Goal: Task Accomplishment & Management: Manage account settings

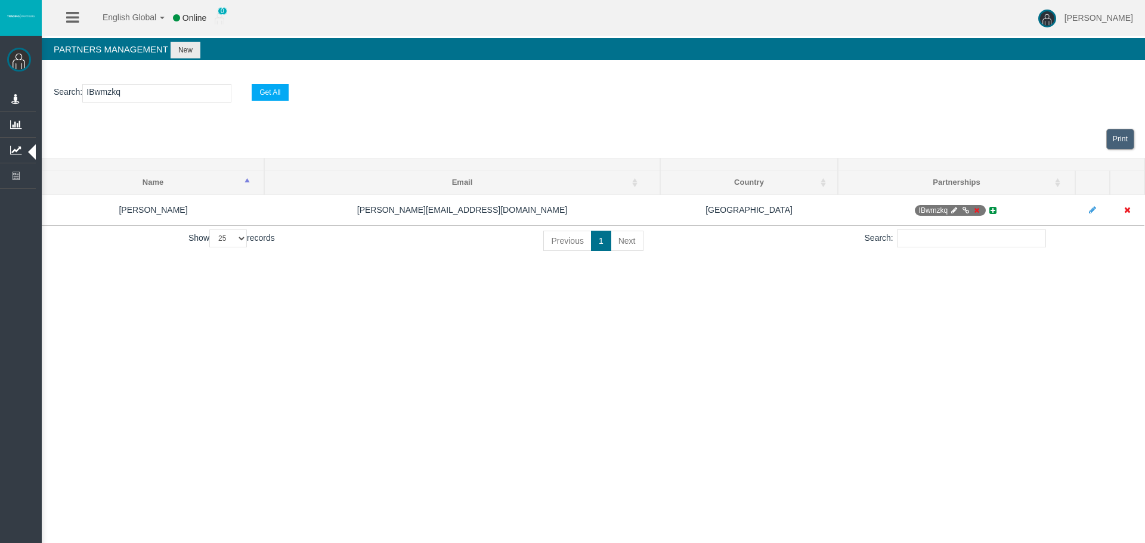
select select "25"
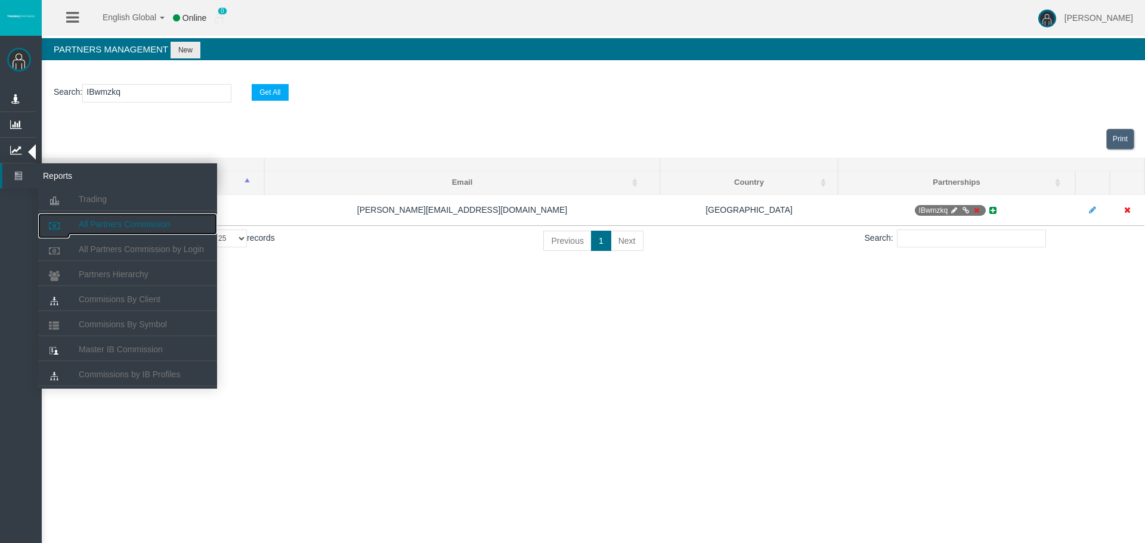
click at [88, 218] on link "All Partners Commission" at bounding box center [127, 224] width 179 height 21
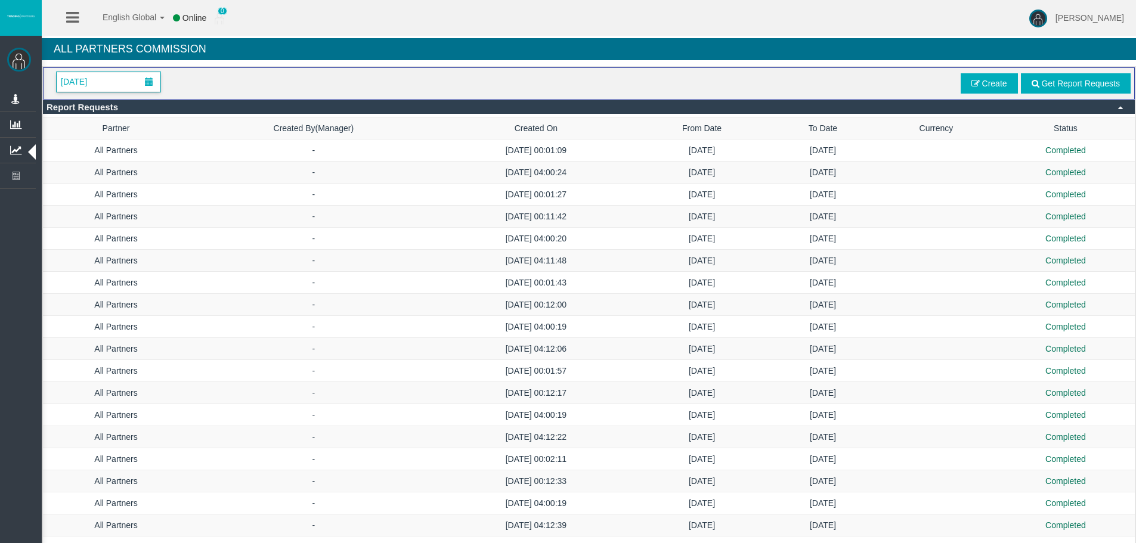
click at [126, 86] on span "January 2025" at bounding box center [109, 82] width 104 height 20
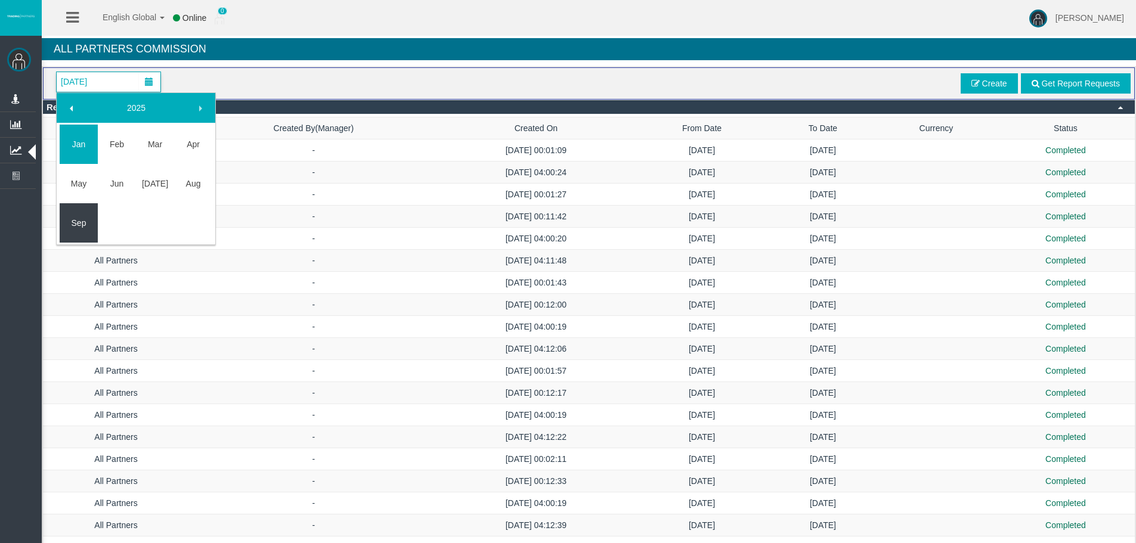
click at [94, 212] on td "Sep" at bounding box center [79, 222] width 38 height 39
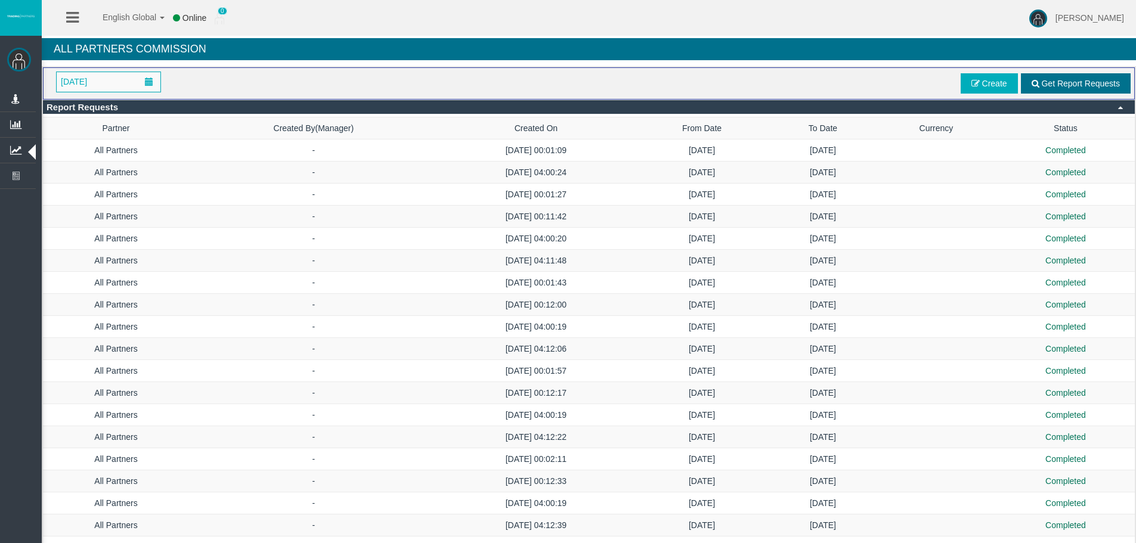
click at [1065, 87] on span "Get Report Requests" at bounding box center [1080, 84] width 79 height 10
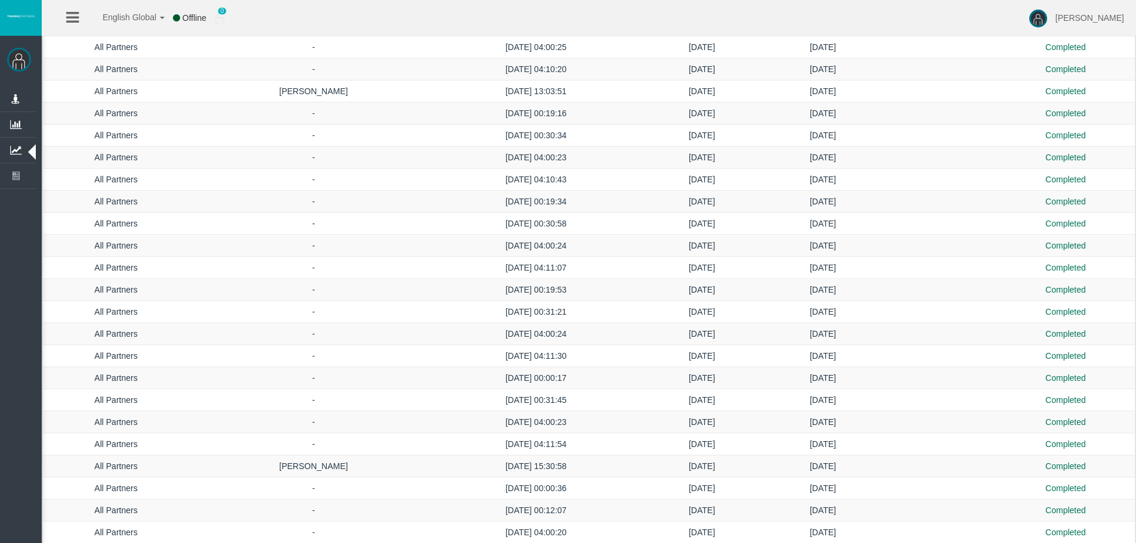
scroll to position [1731, 0]
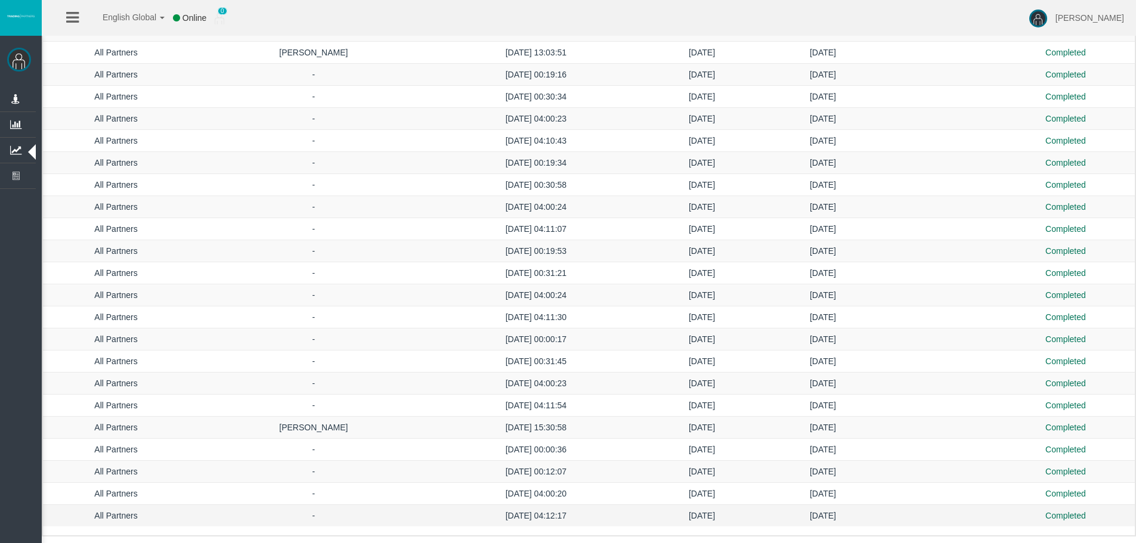
click at [811, 521] on td "23/09/2025" at bounding box center [823, 516] width 106 height 22
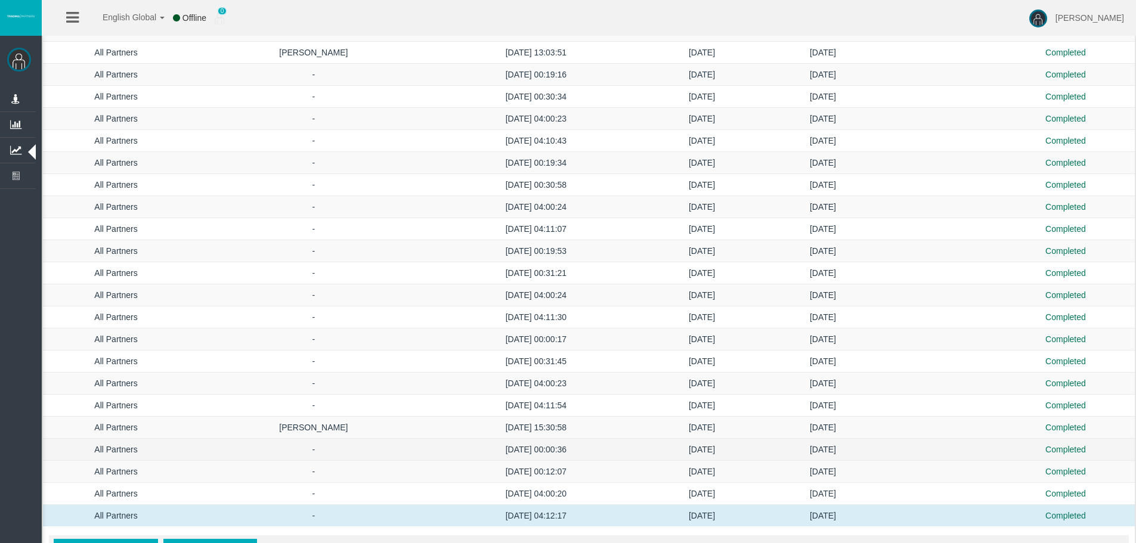
scroll to position [1910, 0]
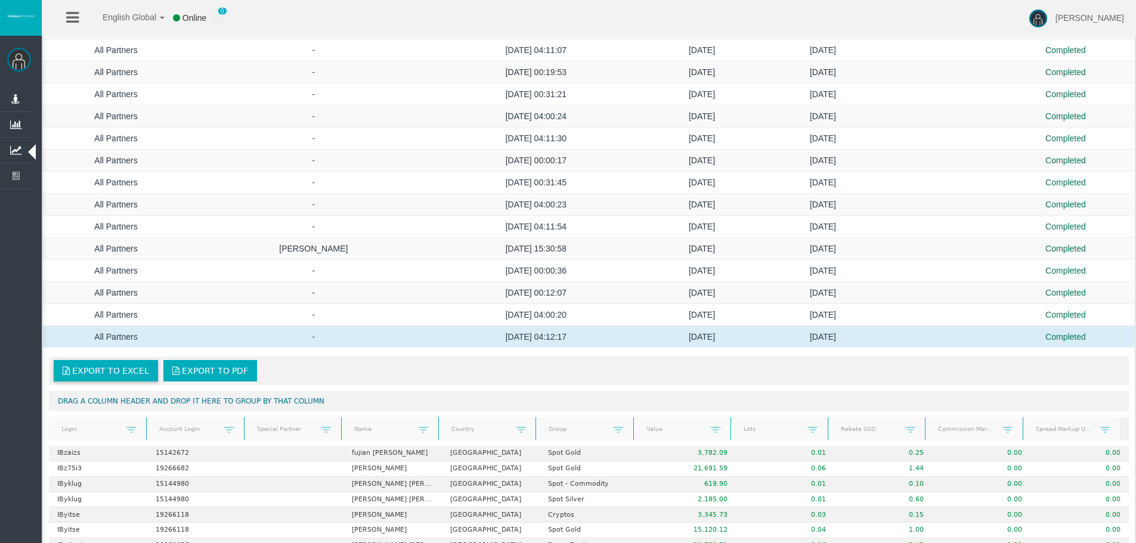
click at [112, 374] on span "Export to Excel" at bounding box center [110, 371] width 77 height 10
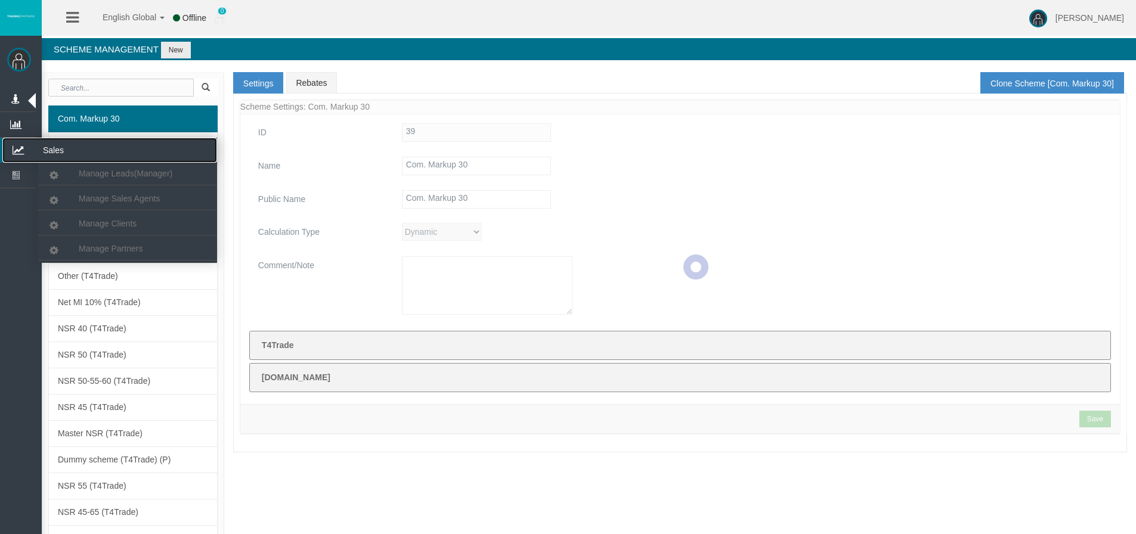
click at [24, 149] on icon at bounding box center [18, 150] width 32 height 25
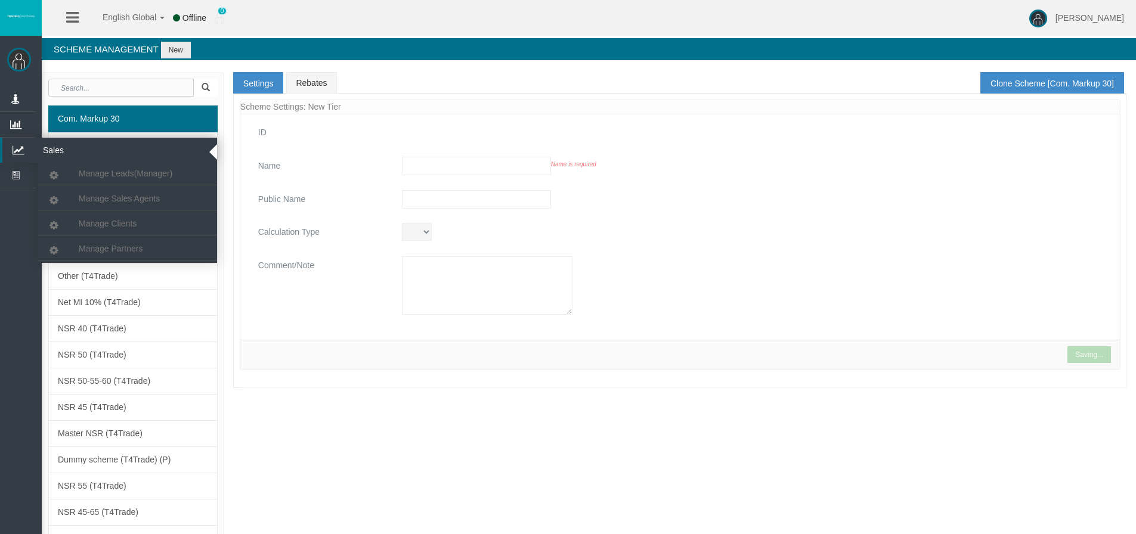
click at [20, 150] on icon at bounding box center [18, 150] width 32 height 25
type input "Com. Markup 30"
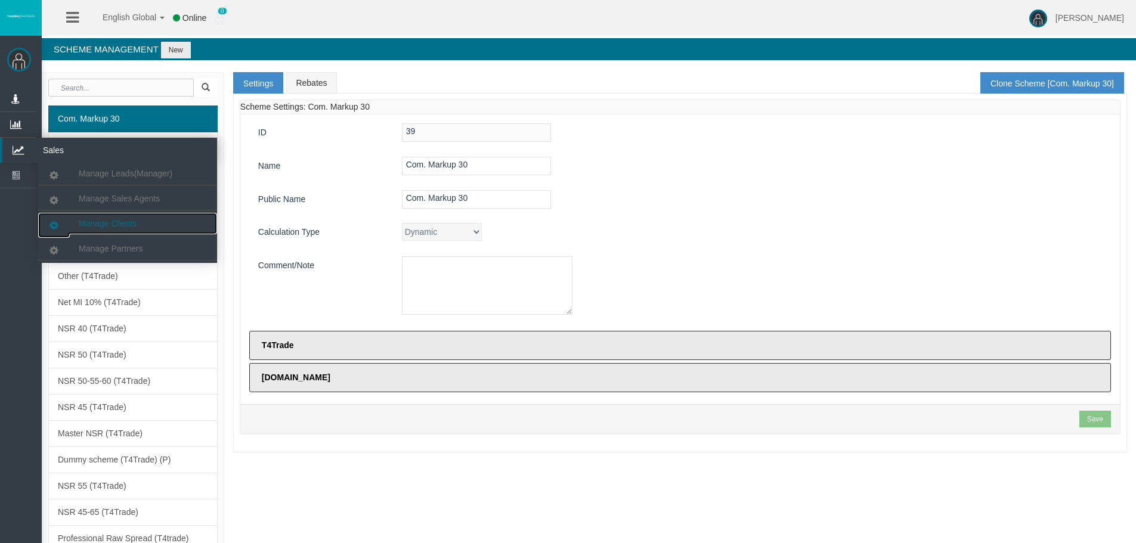
click at [122, 222] on span "Manage Clients" at bounding box center [108, 224] width 58 height 10
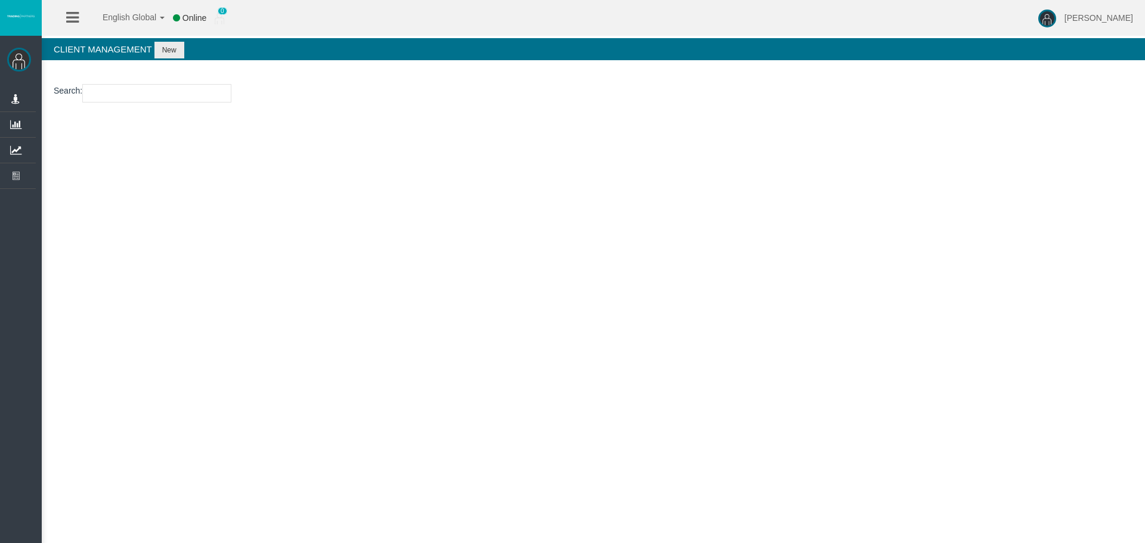
click at [150, 97] on input "number" at bounding box center [156, 93] width 149 height 18
paste input "15181984"
type input "15181984"
click at [166, 47] on button "New" at bounding box center [169, 50] width 30 height 17
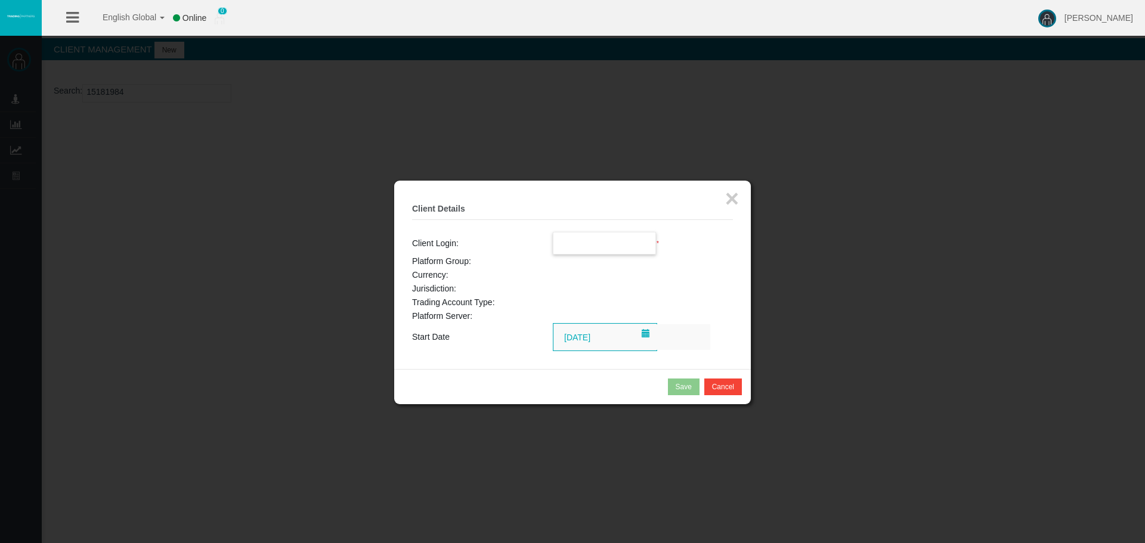
click at [564, 240] on input "text" at bounding box center [605, 243] width 103 height 21
paste input "15181984"
type input "15181984"
click at [731, 197] on button "×" at bounding box center [732, 199] width 14 height 24
